Goal: Information Seeking & Learning: Learn about a topic

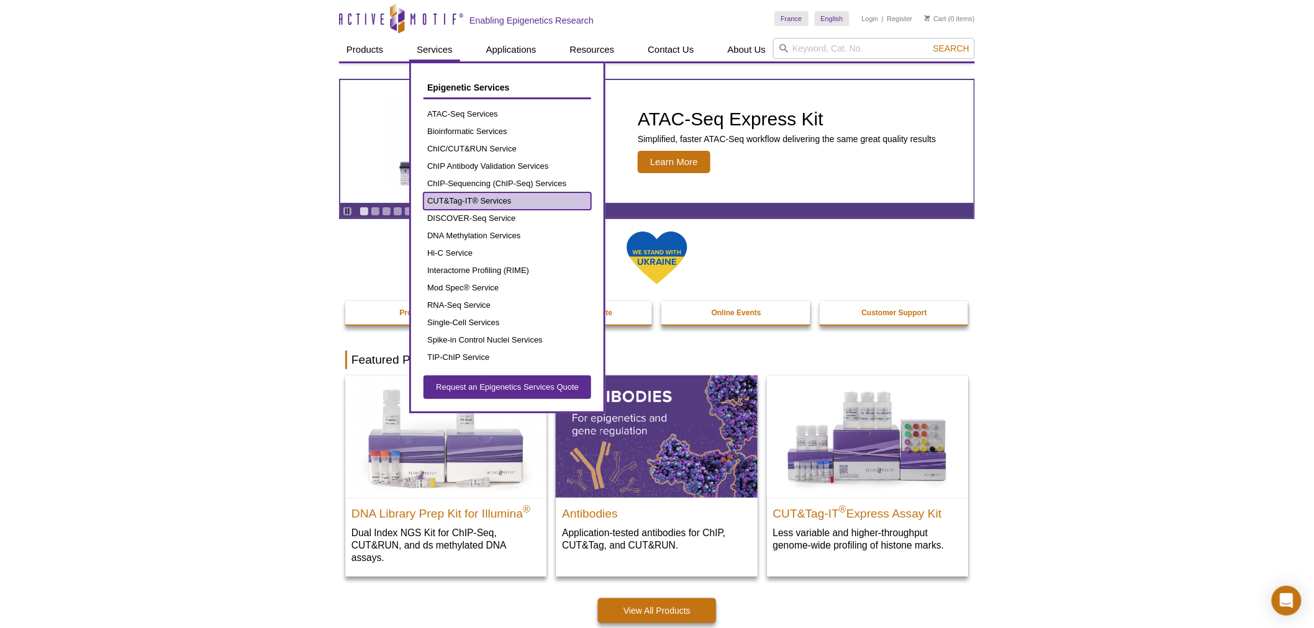
click at [478, 201] on link "CUT&Tag-IT® Services" at bounding box center [507, 200] width 168 height 17
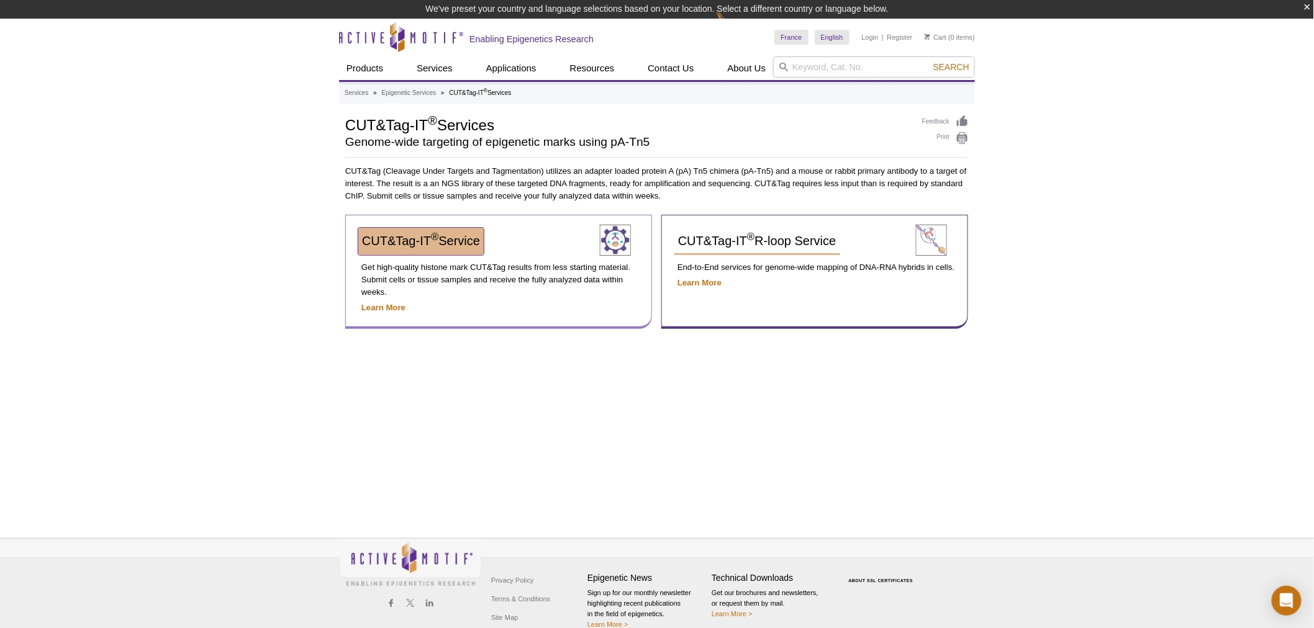
click at [478, 243] on span "CUT&Tag-IT ® Service" at bounding box center [421, 241] width 118 height 14
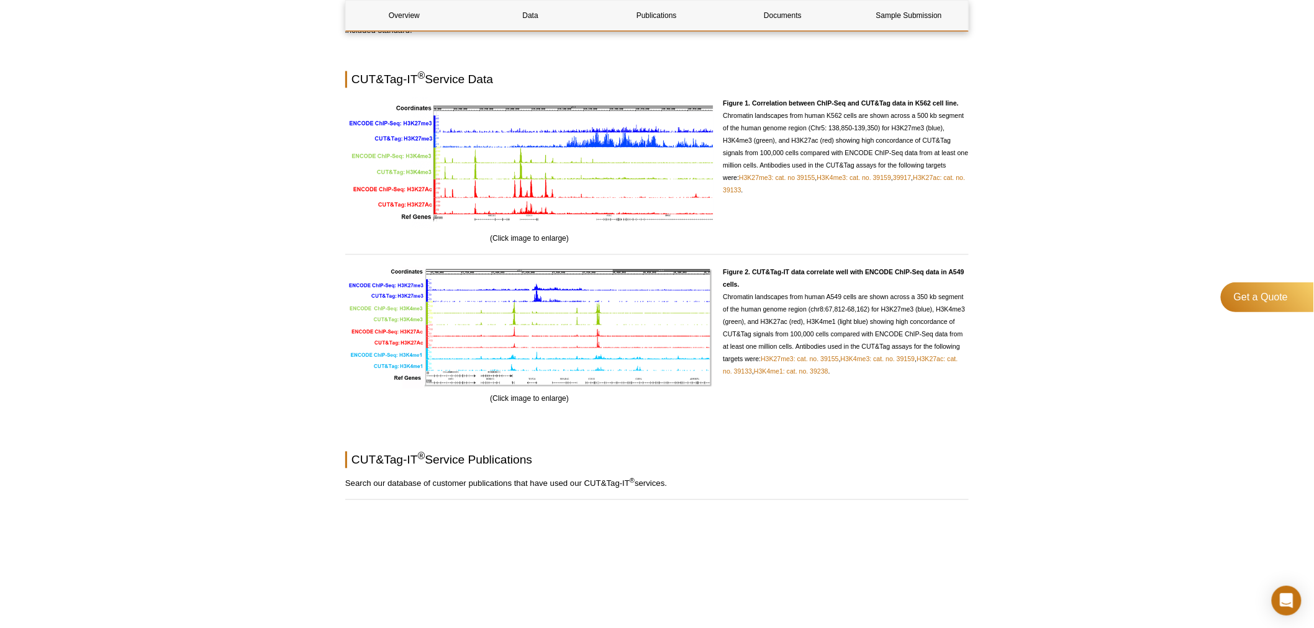
scroll to position [983, 0]
